Goal: Navigation & Orientation: Find specific page/section

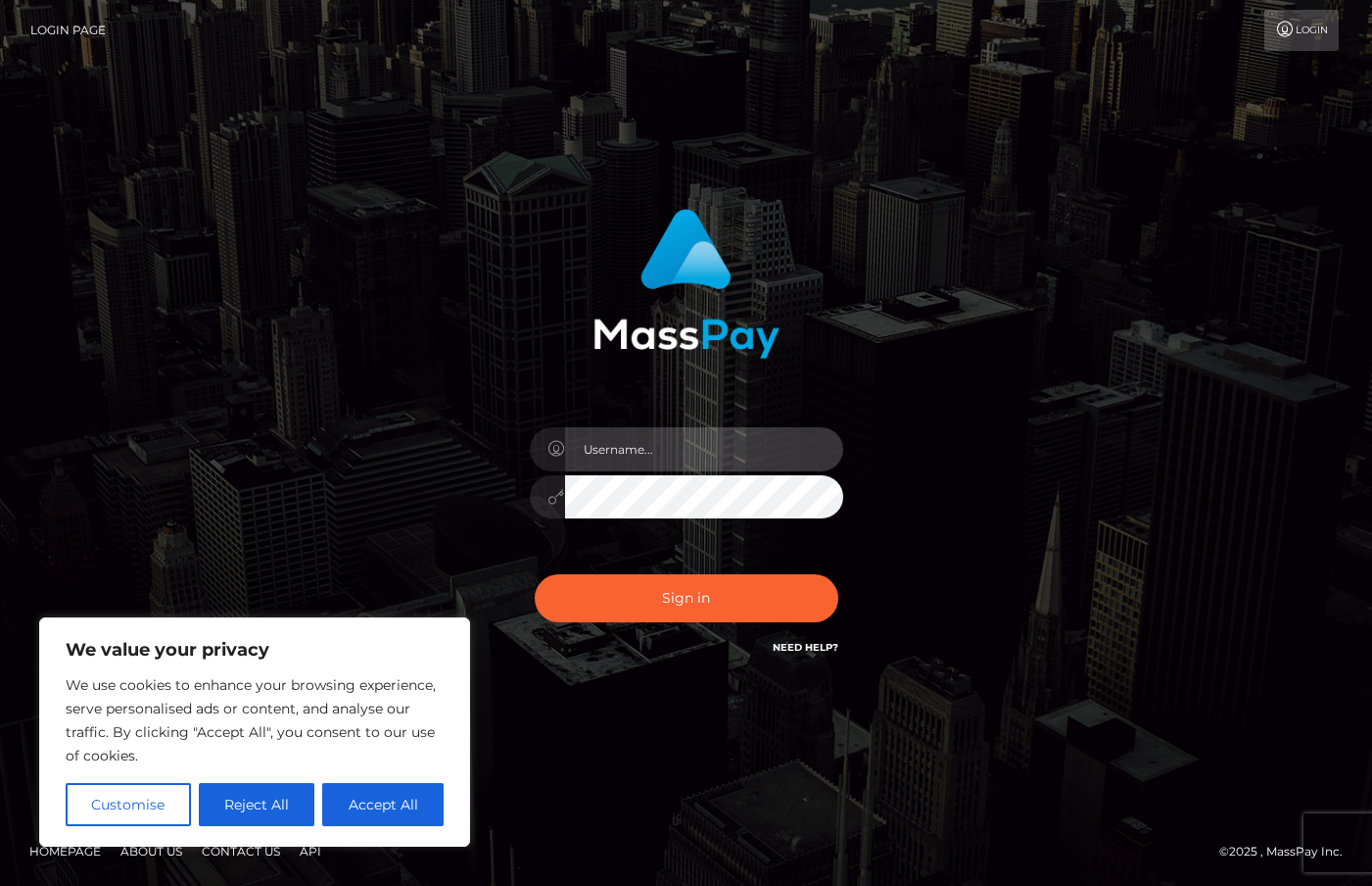
click at [622, 443] on input "text" at bounding box center [704, 449] width 278 height 44
type input "duquesne.rahm"
click at [535, 574] on button "Sign in" at bounding box center [686, 598] width 304 height 48
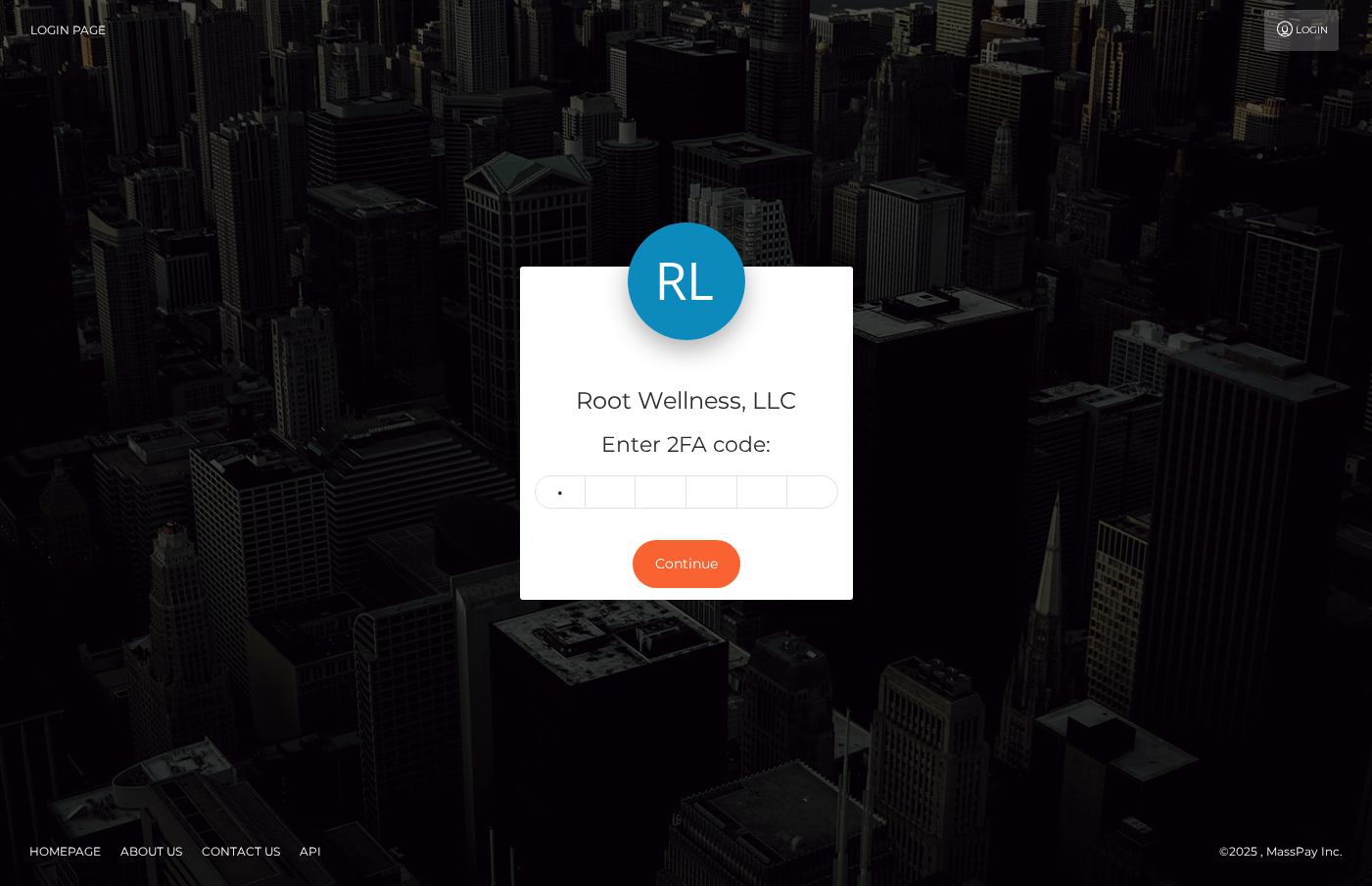
type input "5"
type input "2"
type input "4"
type input "9"
type input "3"
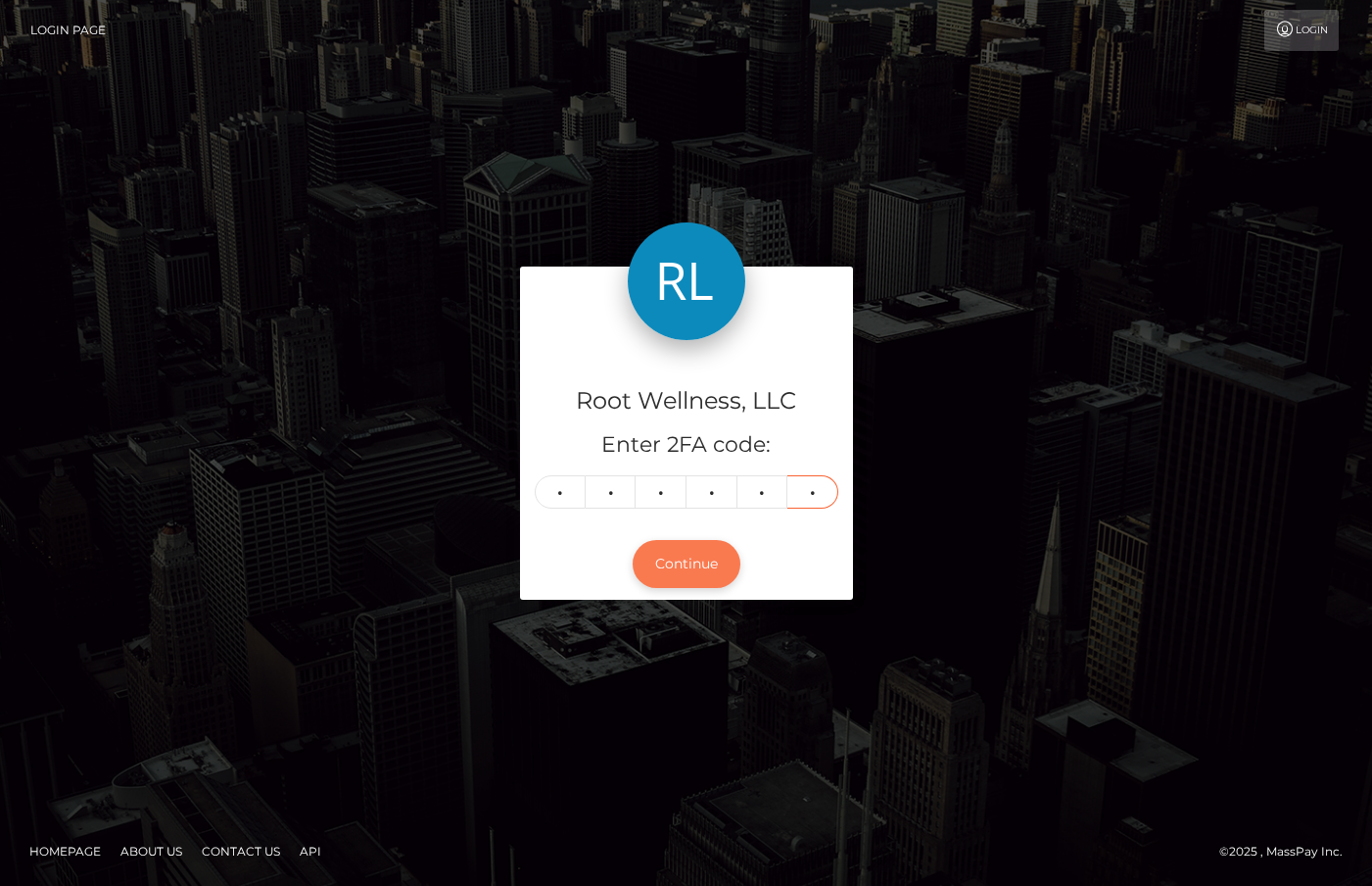
type input "9"
click at [710, 577] on button "Continue" at bounding box center [687, 563] width 108 height 48
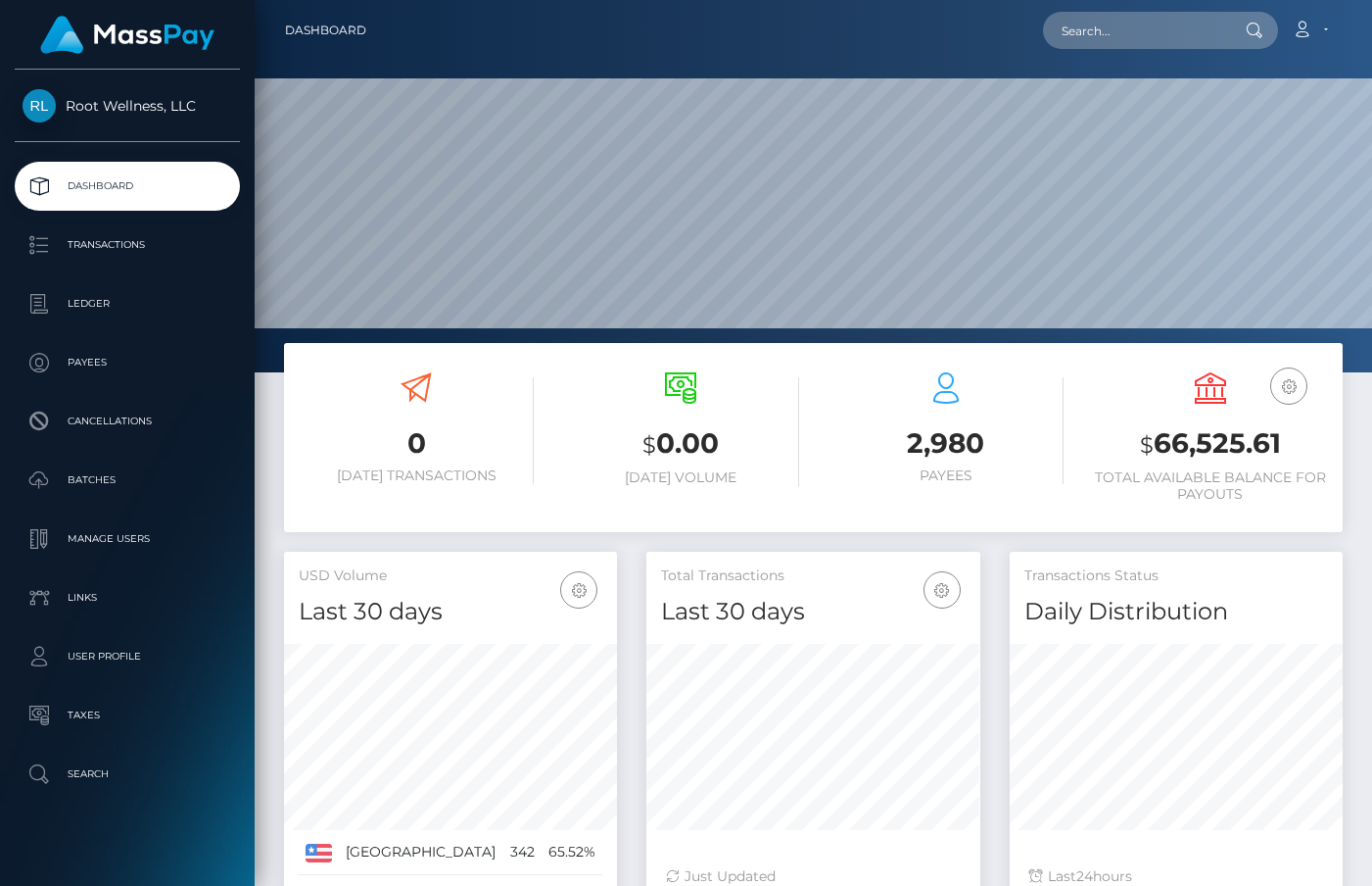
scroll to position [347, 333]
click at [119, 476] on p "Batches" at bounding box center [127, 480] width 209 height 30
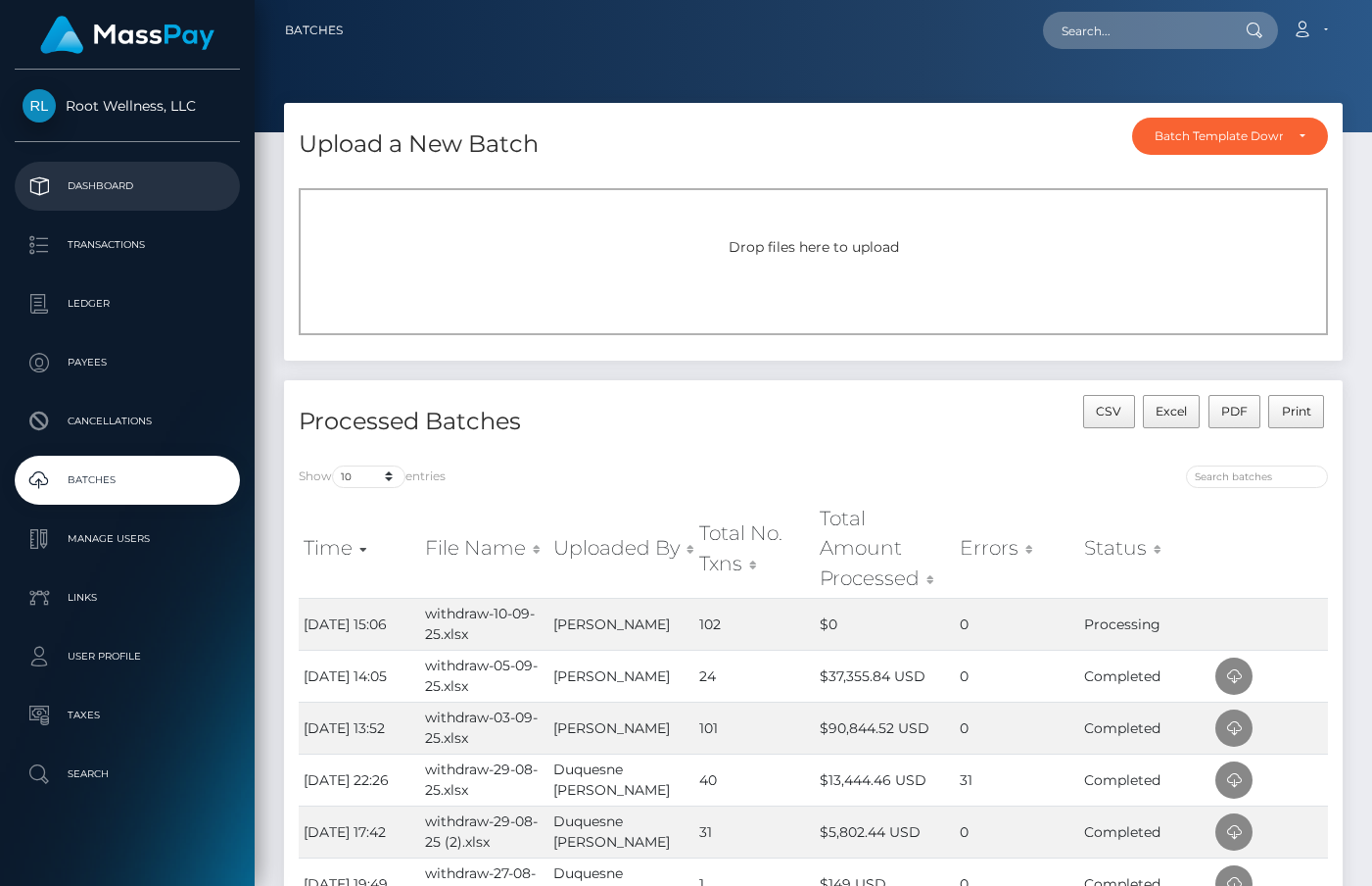
click at [142, 192] on p "Dashboard" at bounding box center [127, 186] width 209 height 30
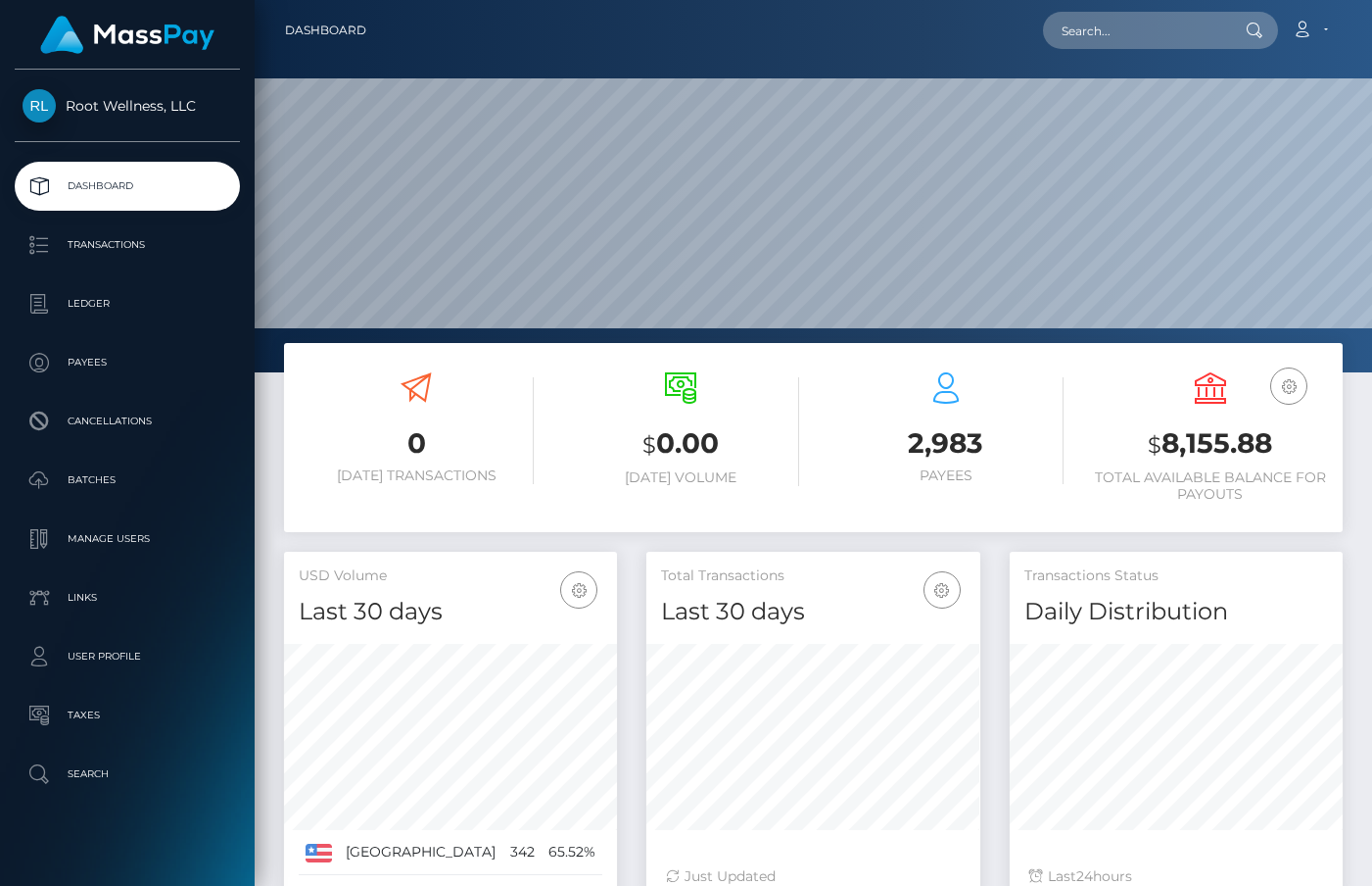
scroll to position [347, 333]
click at [120, 466] on p "Batches" at bounding box center [127, 480] width 209 height 30
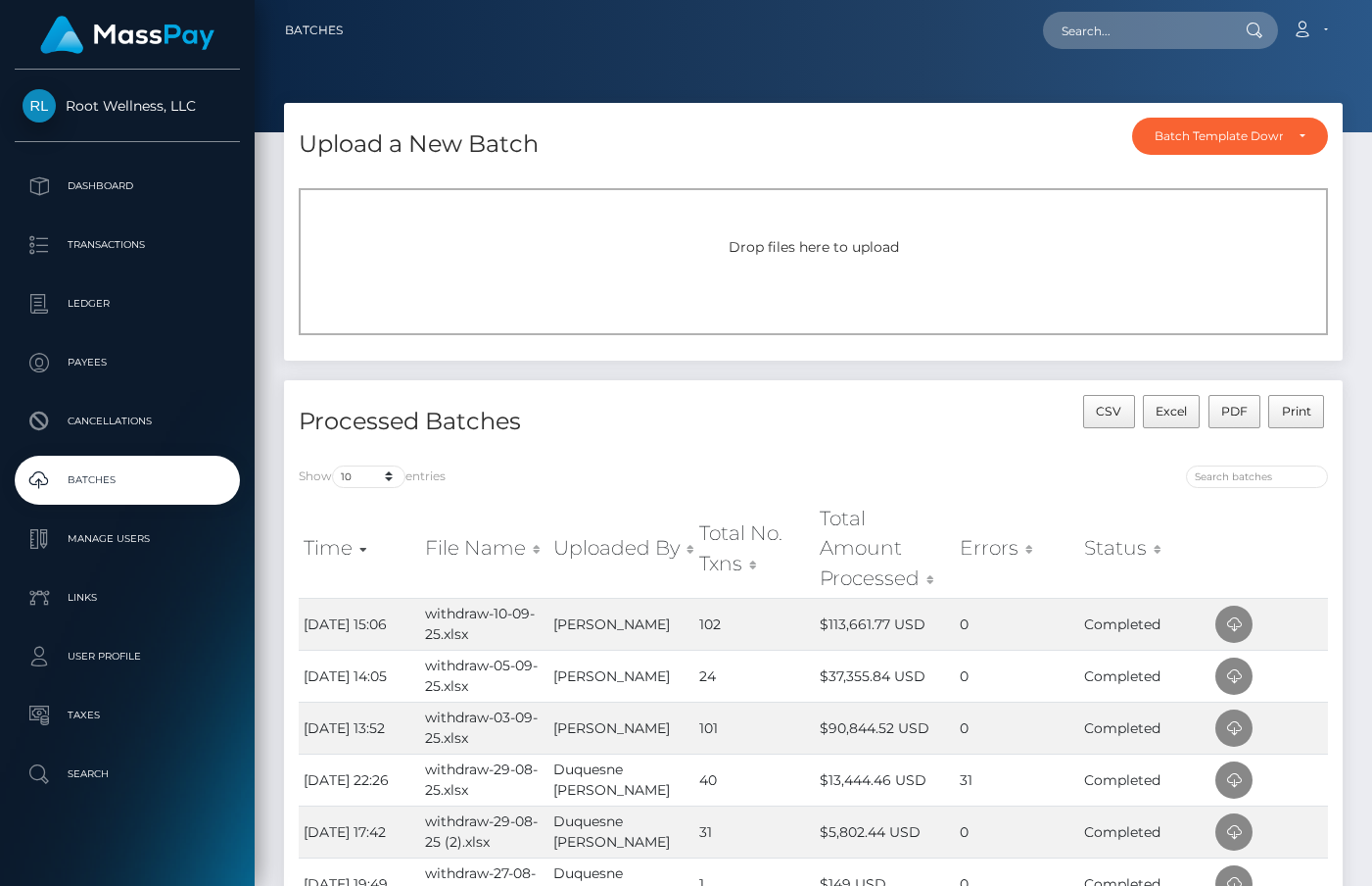
scroll to position [50, 0]
